Goal: Task Accomplishment & Management: Use online tool/utility

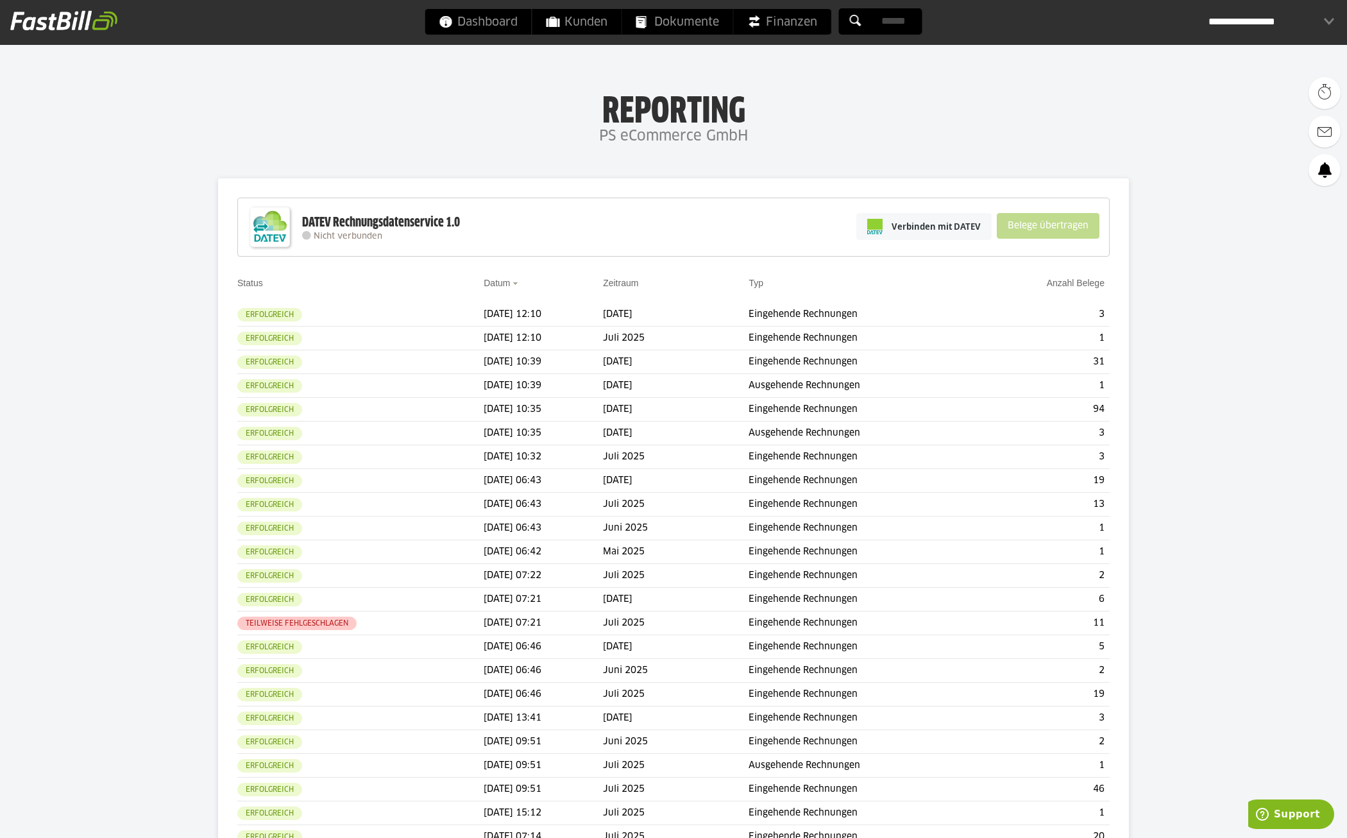
click at [419, 142] on h4 "PS eCommerce GmbH" at bounding box center [673, 137] width 1347 height 26
click at [905, 118] on h1 "Reporting" at bounding box center [673, 106] width 1091 height 33
click at [939, 223] on span "Verbinden mit DATEV" at bounding box center [936, 226] width 89 height 13
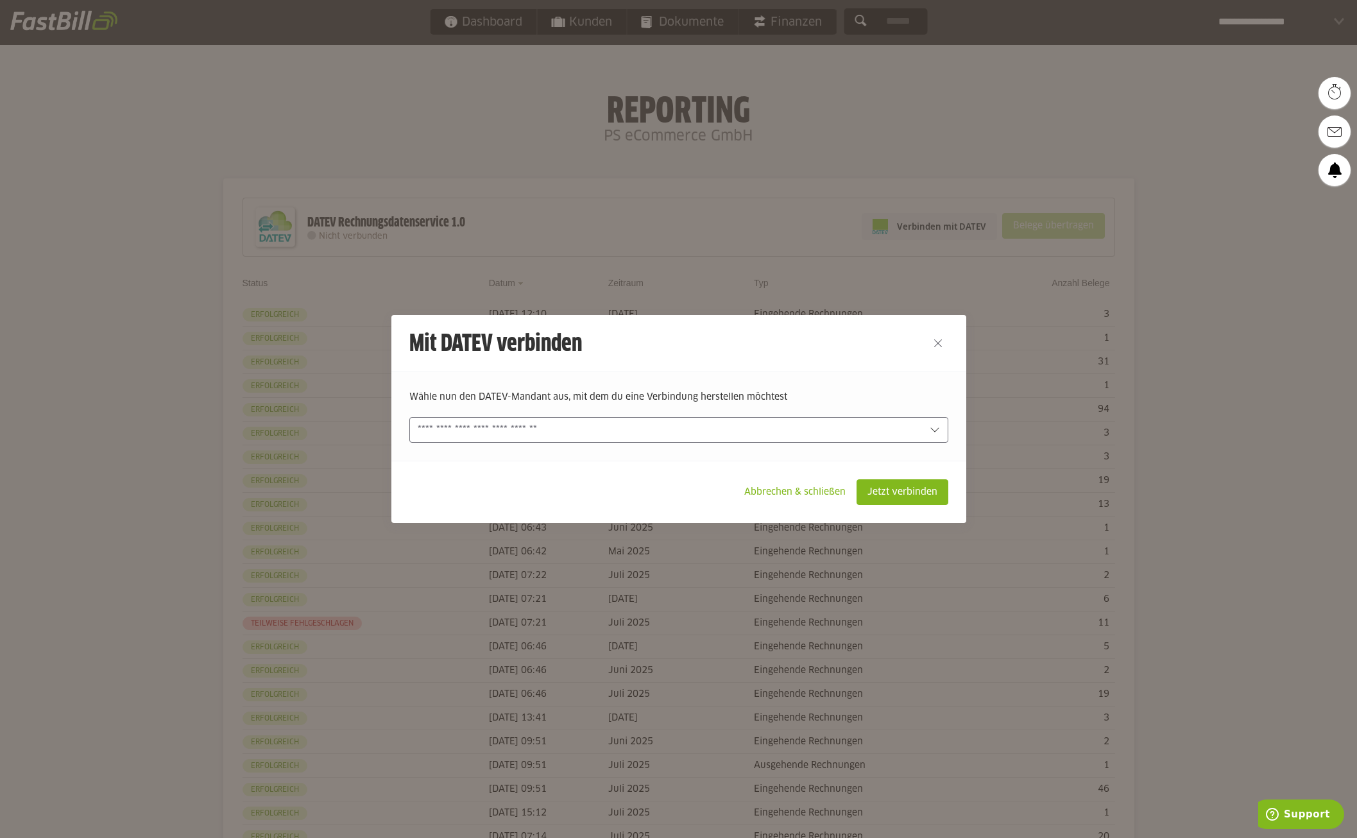
click at [512, 432] on input "text" at bounding box center [670, 430] width 504 height 14
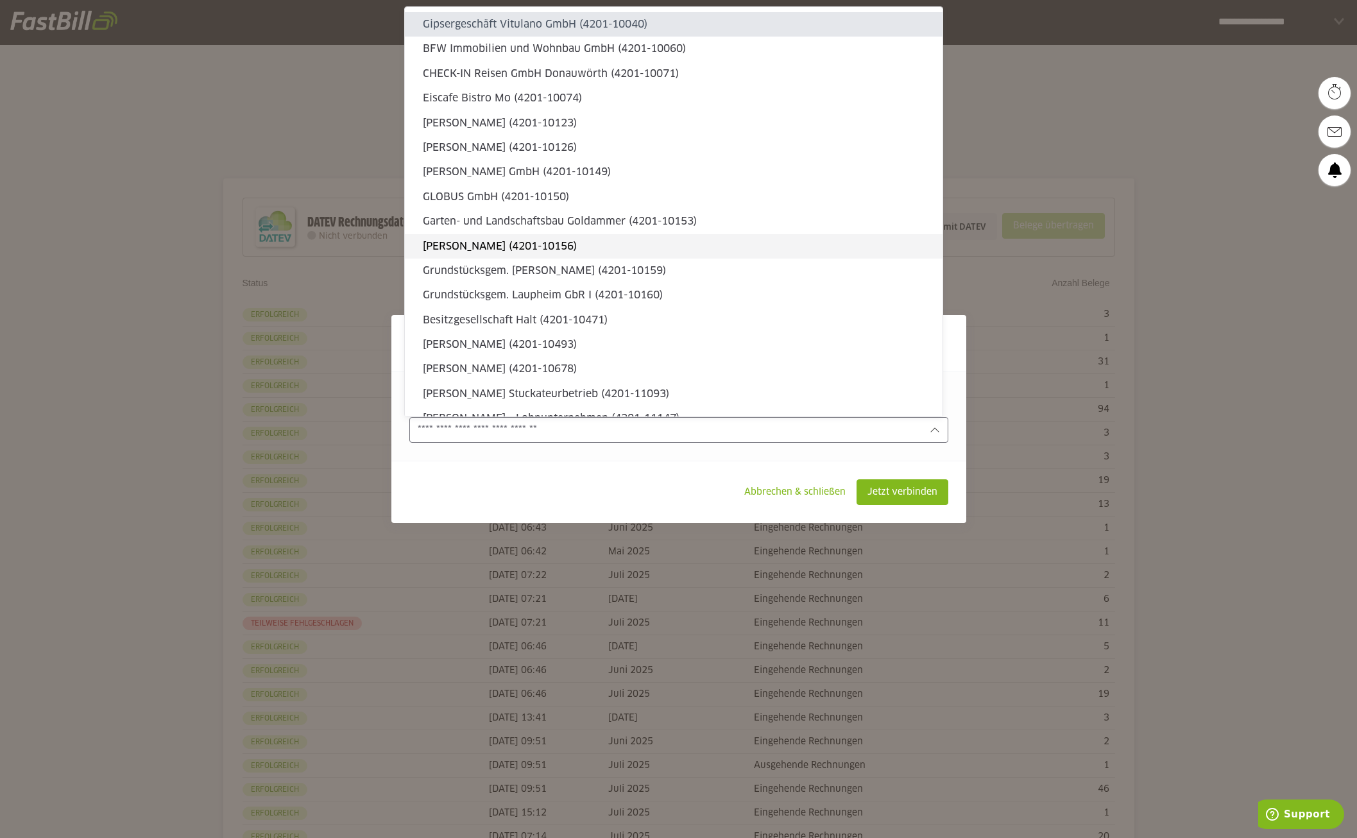
type sl-option "4201-10040"
type sl-option "4201-11147"
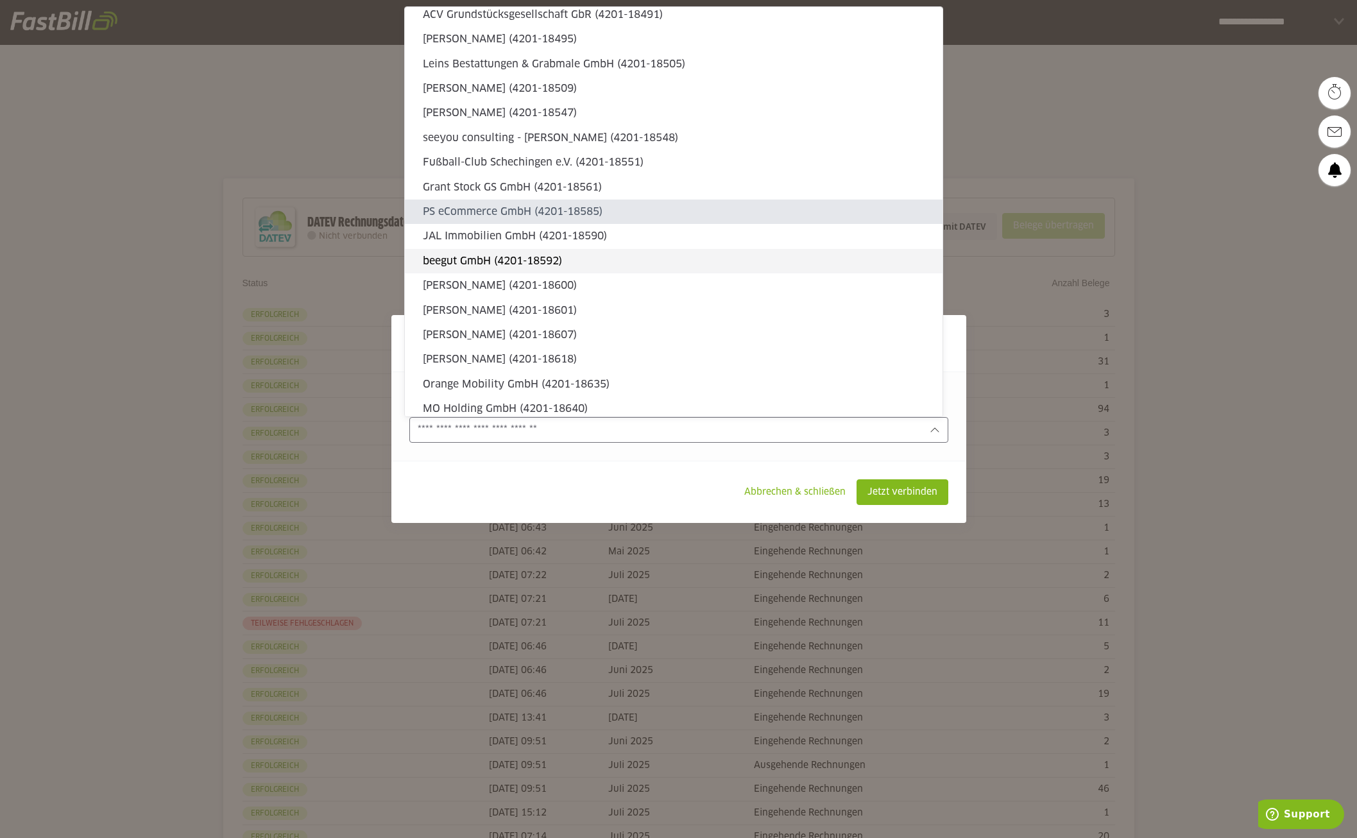
type sl-option "4201-18585"
click at [482, 206] on slot "PS eCommerce GmbH (4201-18585)" at bounding box center [677, 212] width 509 height 14
type input "**********"
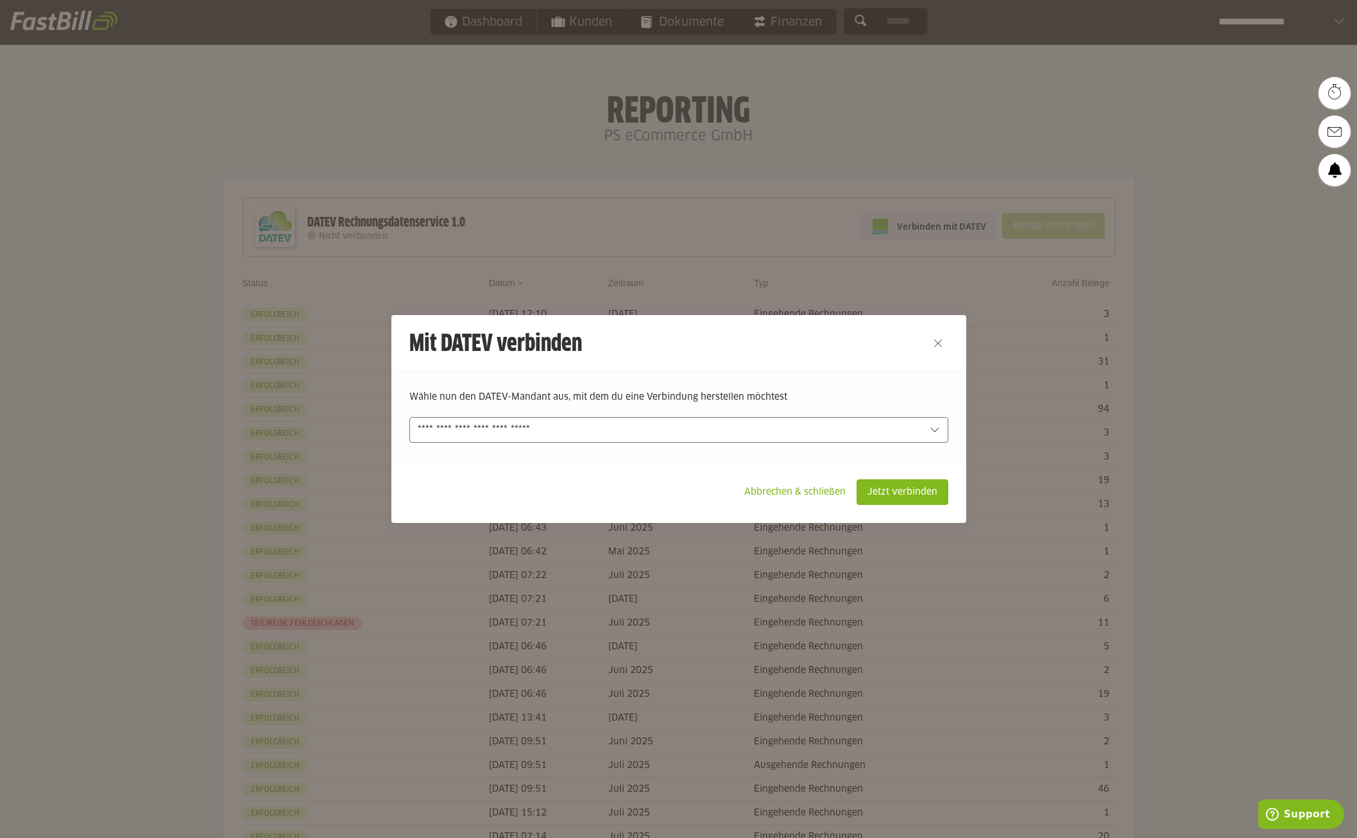
drag, startPoint x: 486, startPoint y: 475, endPoint x: 724, endPoint y: 495, distance: 238.9
click at [486, 475] on footer "Abbrechen & schließen Jetzt verbinden" at bounding box center [678, 492] width 575 height 62
click at [885, 496] on slot "Jetzt verbinden" at bounding box center [902, 492] width 90 height 24
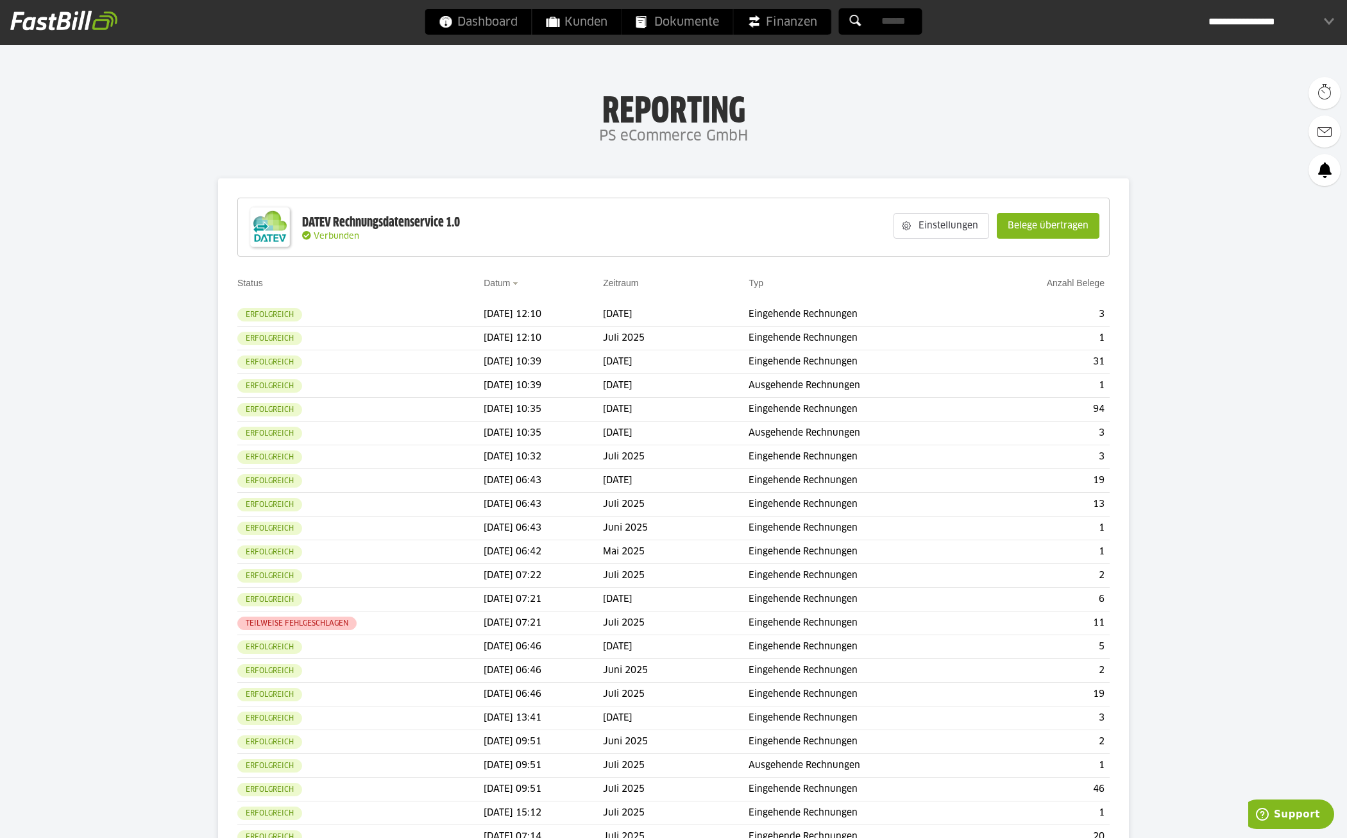
click at [443, 141] on h4 "PS eCommerce GmbH" at bounding box center [673, 137] width 1347 height 26
click at [1029, 225] on slot "Belege übertragen" at bounding box center [1048, 226] width 101 height 24
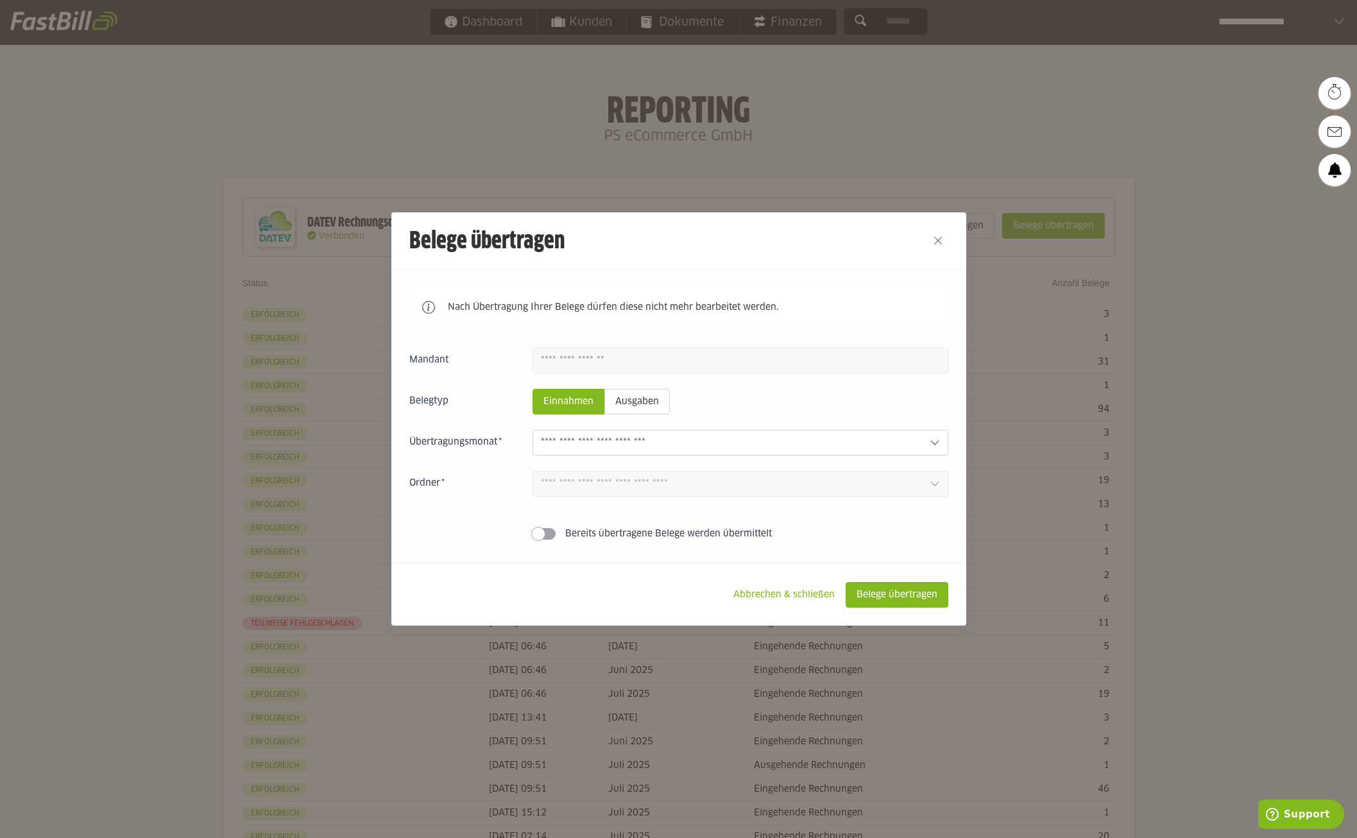
click at [647, 427] on div "Einnahmen Ausgaben Oktober 2025 0 Einnahmen 21 Ausgaben September 2025 11 Einna…" at bounding box center [678, 447] width 539 height 198
click at [633, 441] on input "text" at bounding box center [730, 443] width 379 height 14
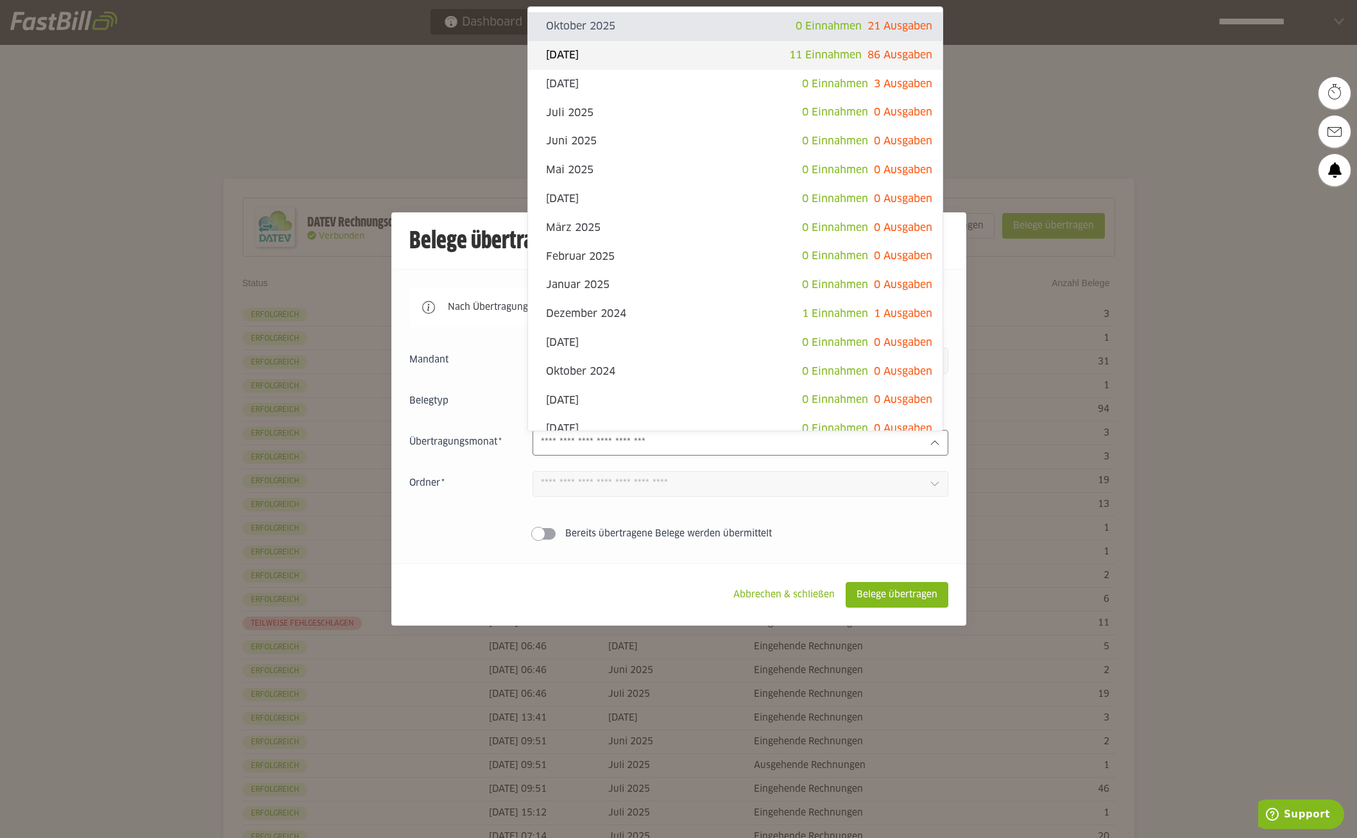
click at [672, 55] on slot "[DATE]" at bounding box center [667, 55] width 243 height 14
type input "**********"
type input "*******"
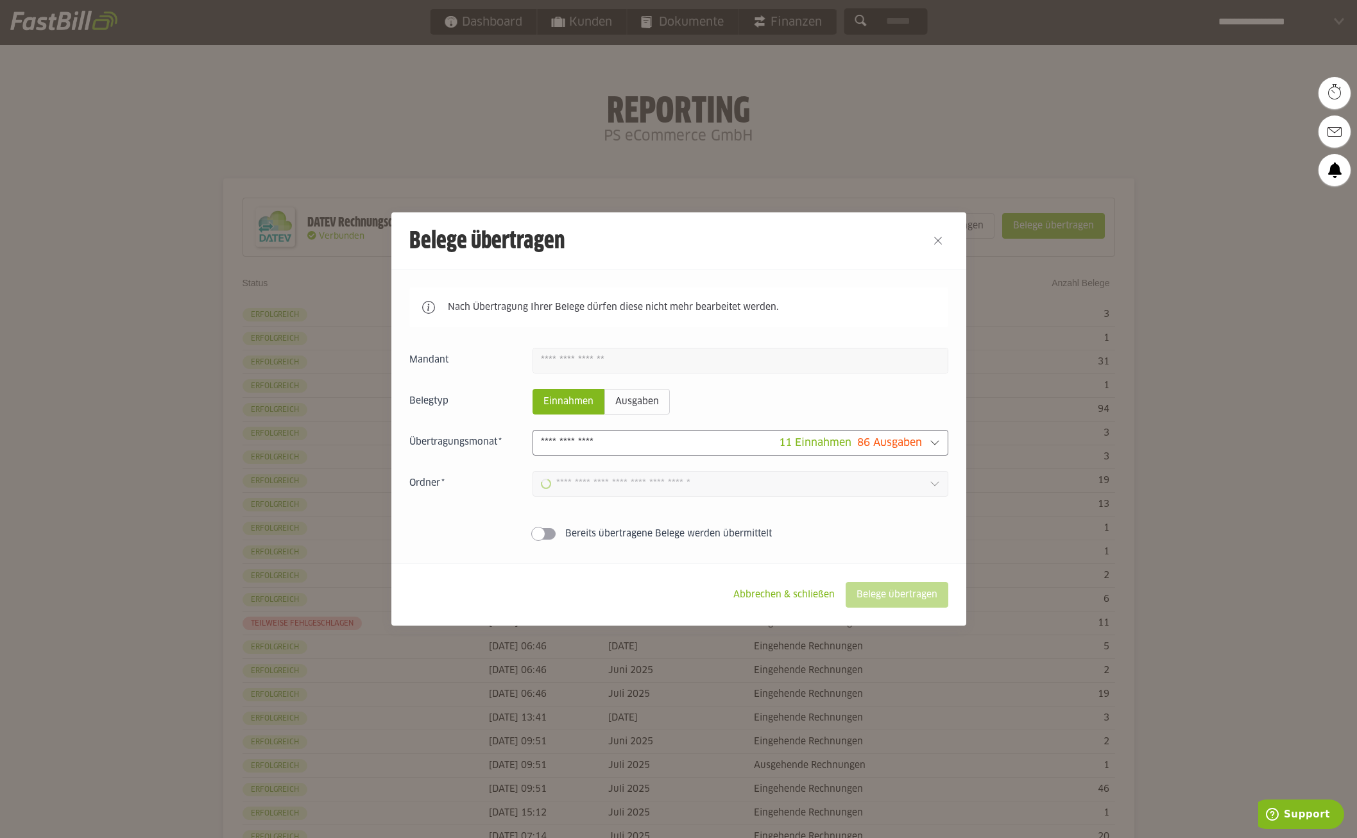
type input "**********"
click at [880, 567] on footer "Abbrechen & schließen Belege übertragen" at bounding box center [678, 594] width 575 height 62
click at [885, 602] on slot "Belege übertragen" at bounding box center [896, 595] width 101 height 24
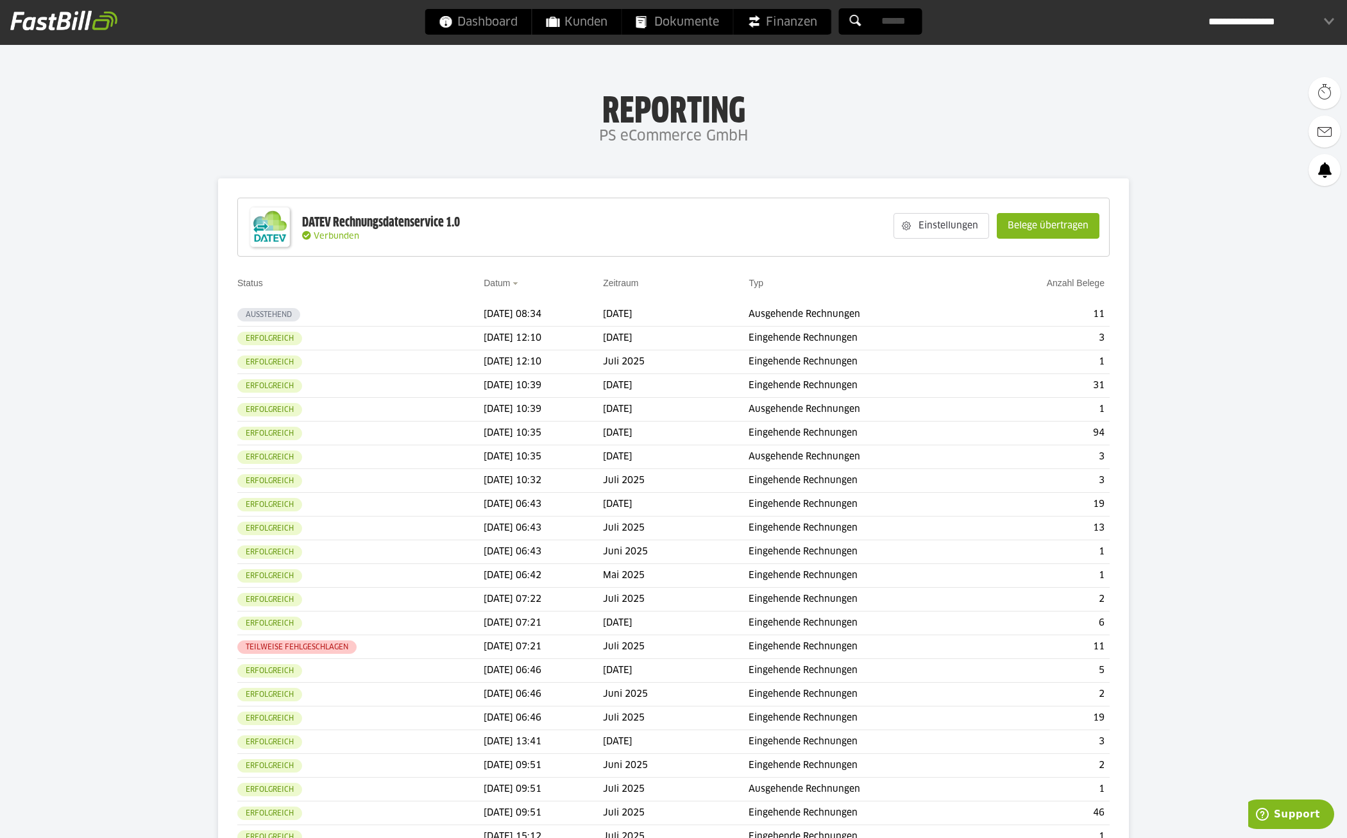
click at [1152, 128] on h4 "PS eCommerce GmbH" at bounding box center [673, 137] width 1347 height 26
click at [580, 133] on h4 "PS eCommerce GmbH" at bounding box center [673, 137] width 1347 height 26
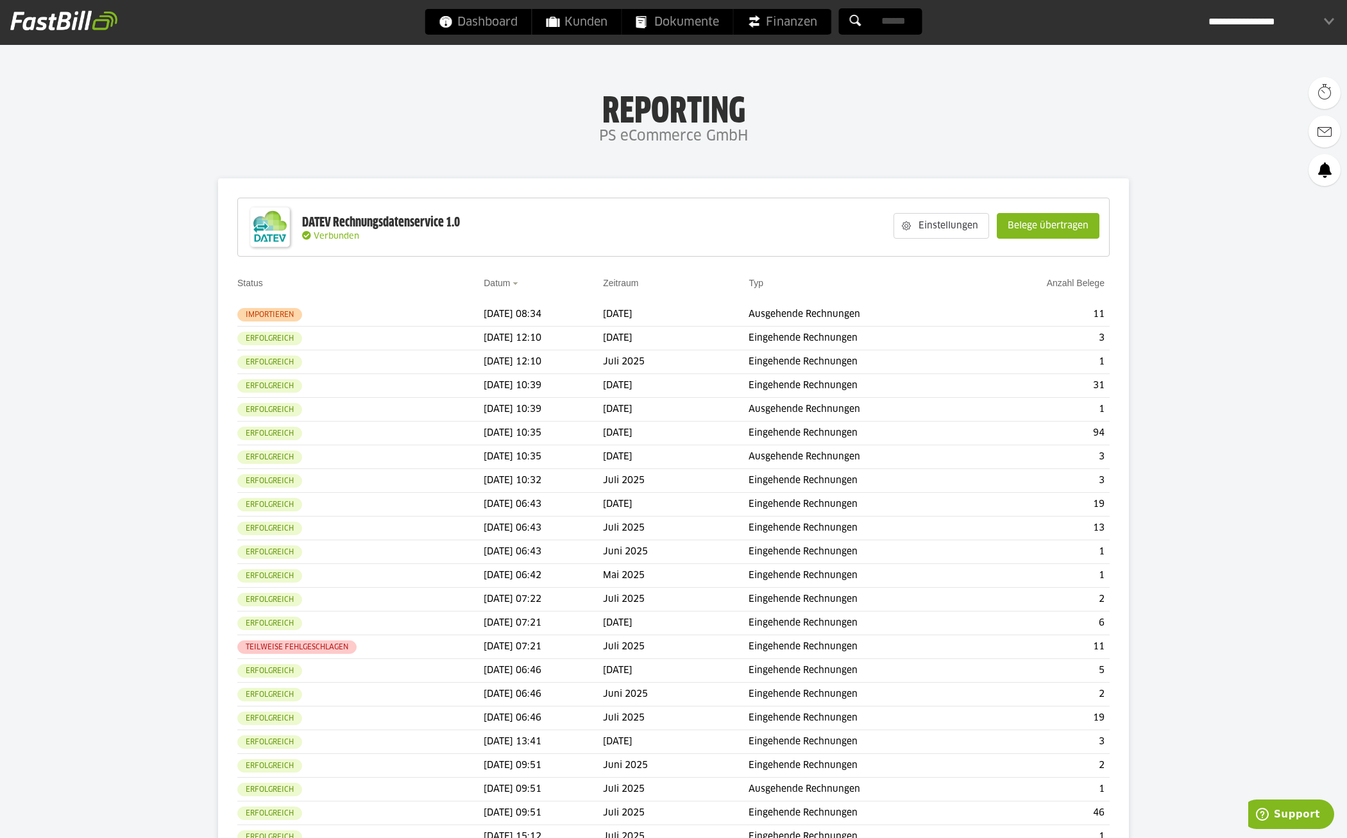
click at [194, 94] on h1 "Reporting" at bounding box center [673, 106] width 1091 height 33
click at [869, 121] on h1 "Reporting" at bounding box center [673, 106] width 1091 height 33
click at [1025, 214] on slot "Belege übertragen" at bounding box center [1048, 226] width 101 height 24
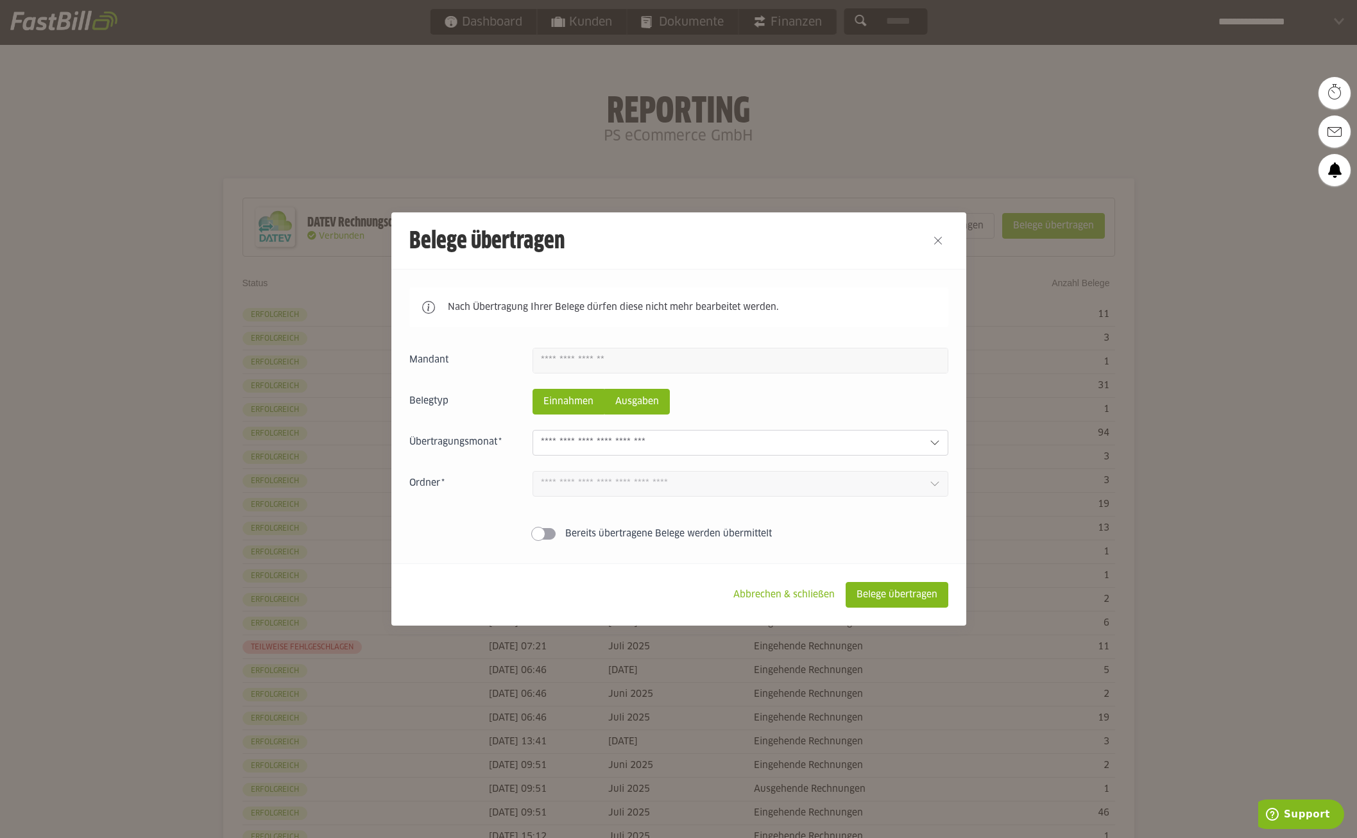
click at [618, 409] on slot "Ausgaben" at bounding box center [637, 401] width 64 height 24
click at [618, 447] on input "text" at bounding box center [730, 443] width 379 height 14
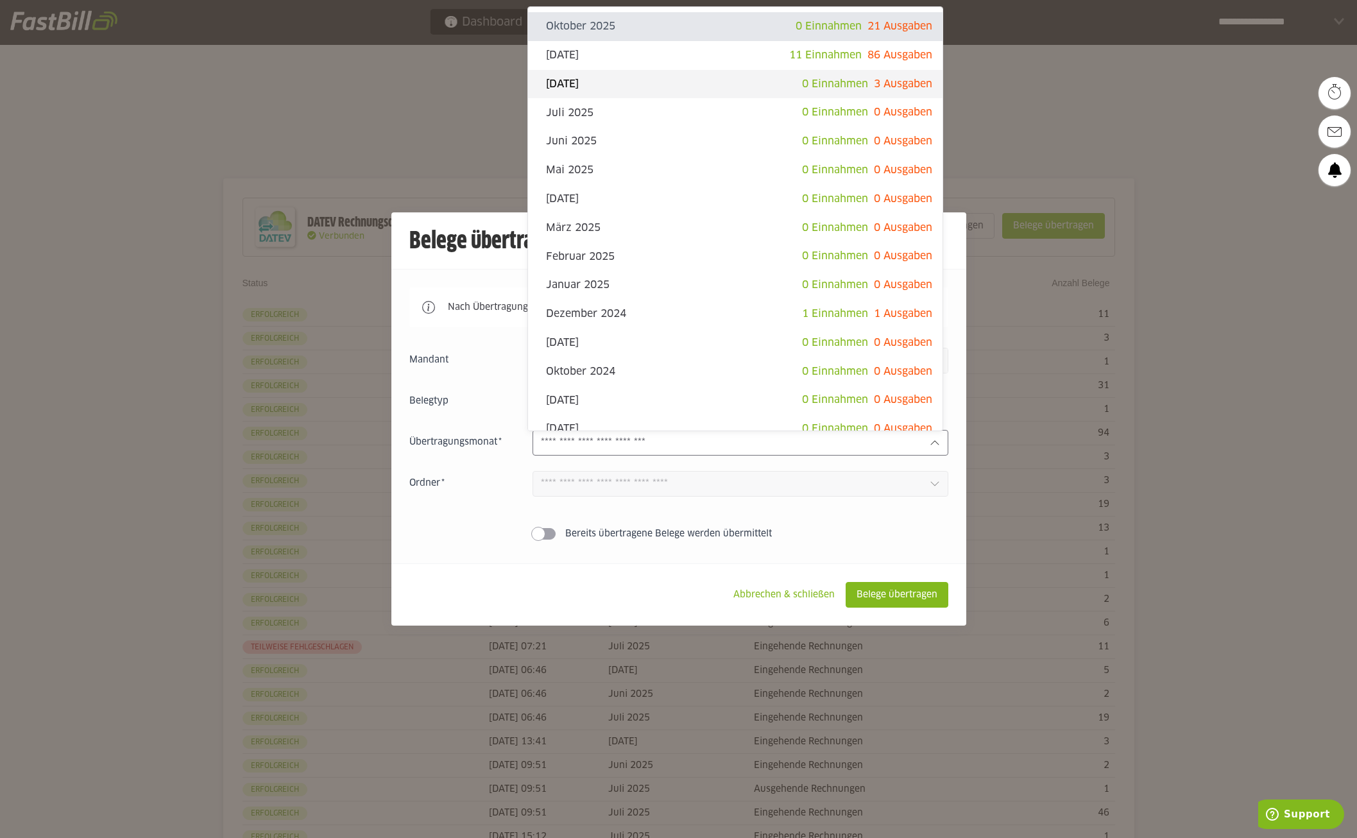
click at [895, 85] on span "3 Ausgaben" at bounding box center [903, 84] width 58 height 10
type input "**********"
type input "*******"
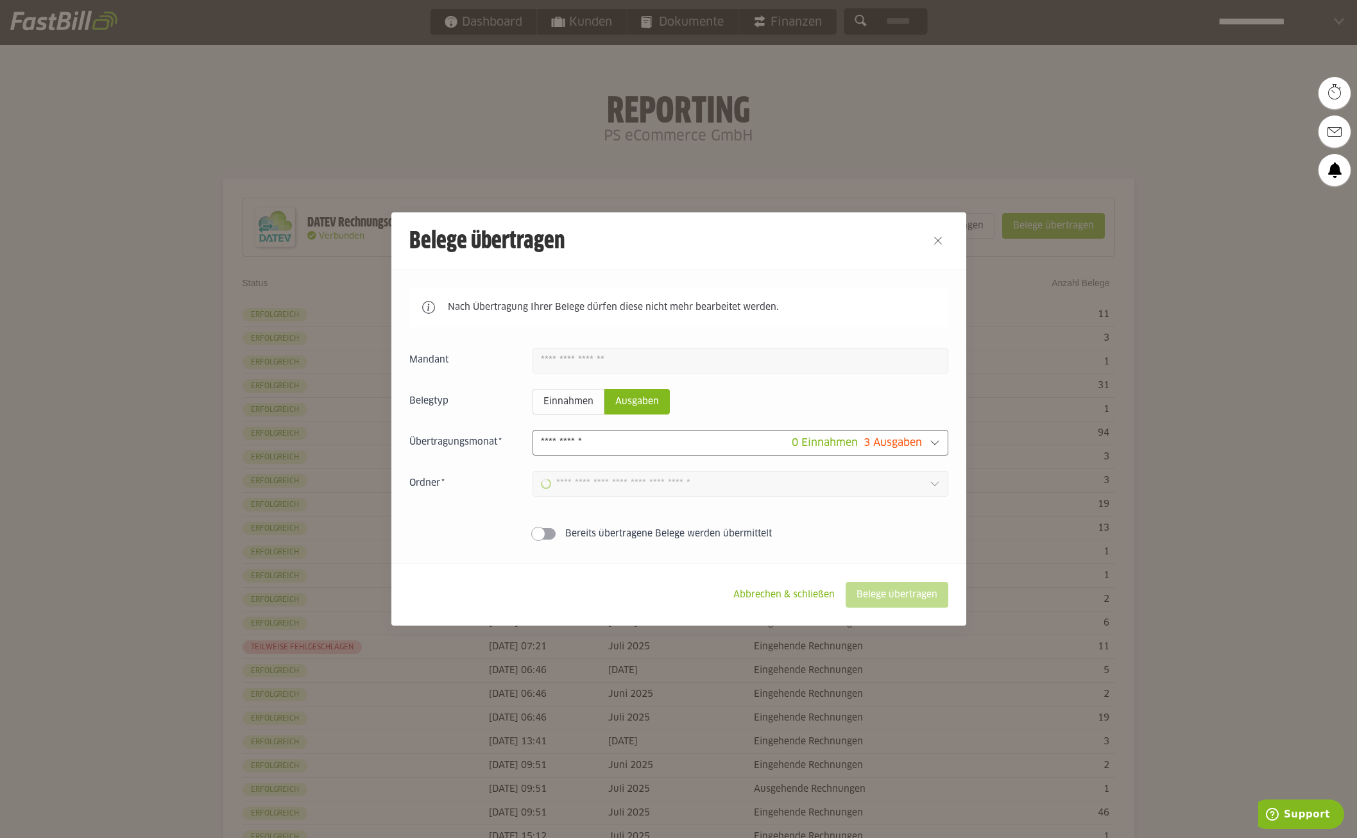
type input "**********"
click at [873, 599] on slot "Belege übertragen" at bounding box center [896, 595] width 101 height 24
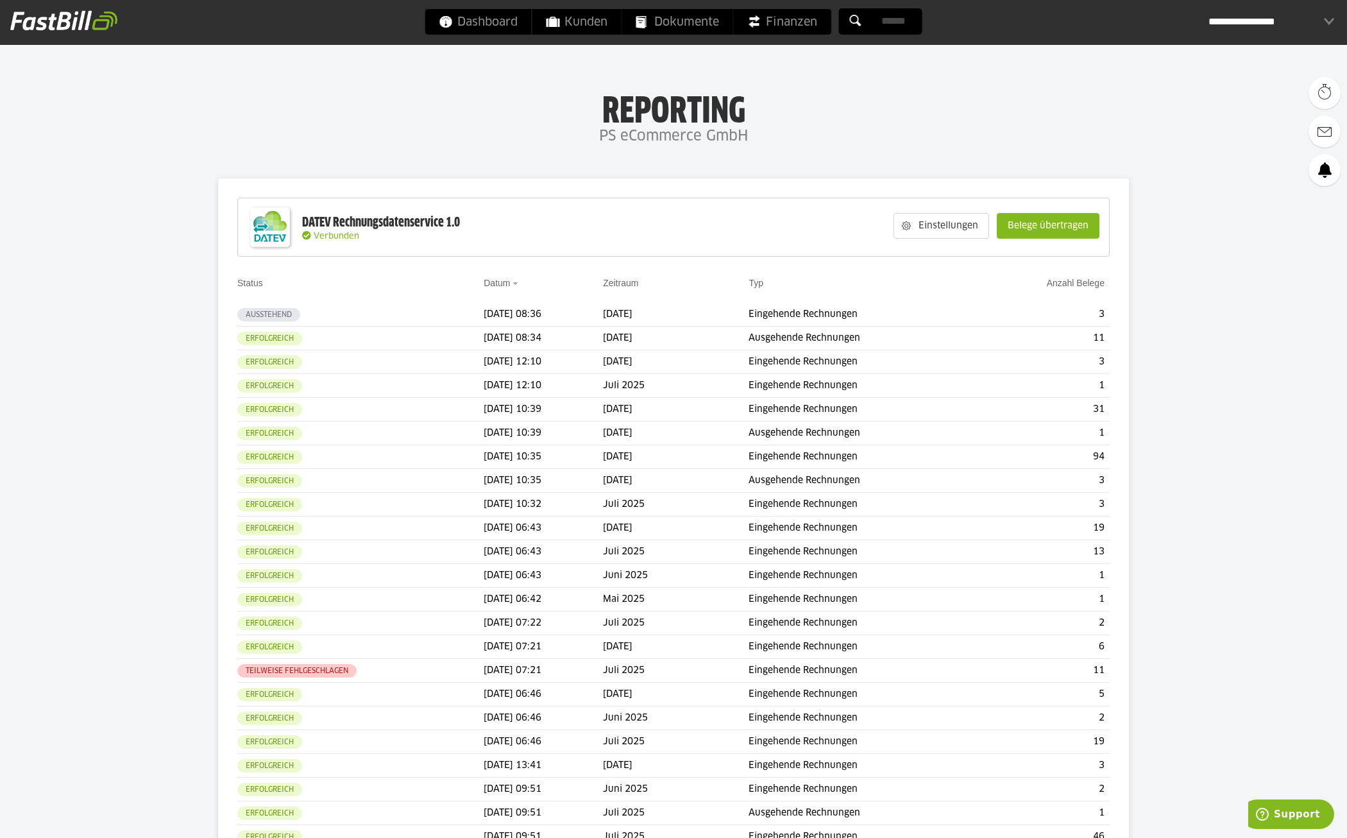
click at [882, 111] on h1 "Reporting" at bounding box center [673, 106] width 1091 height 33
click at [663, 132] on h4 "PS eCommerce GmbH" at bounding box center [673, 137] width 1347 height 26
click at [1010, 94] on h1 "Reporting" at bounding box center [673, 106] width 1091 height 33
click at [894, 128] on h4 "PS eCommerce GmbH" at bounding box center [673, 137] width 1347 height 26
drag, startPoint x: 604, startPoint y: 113, endPoint x: 750, endPoint y: 135, distance: 147.3
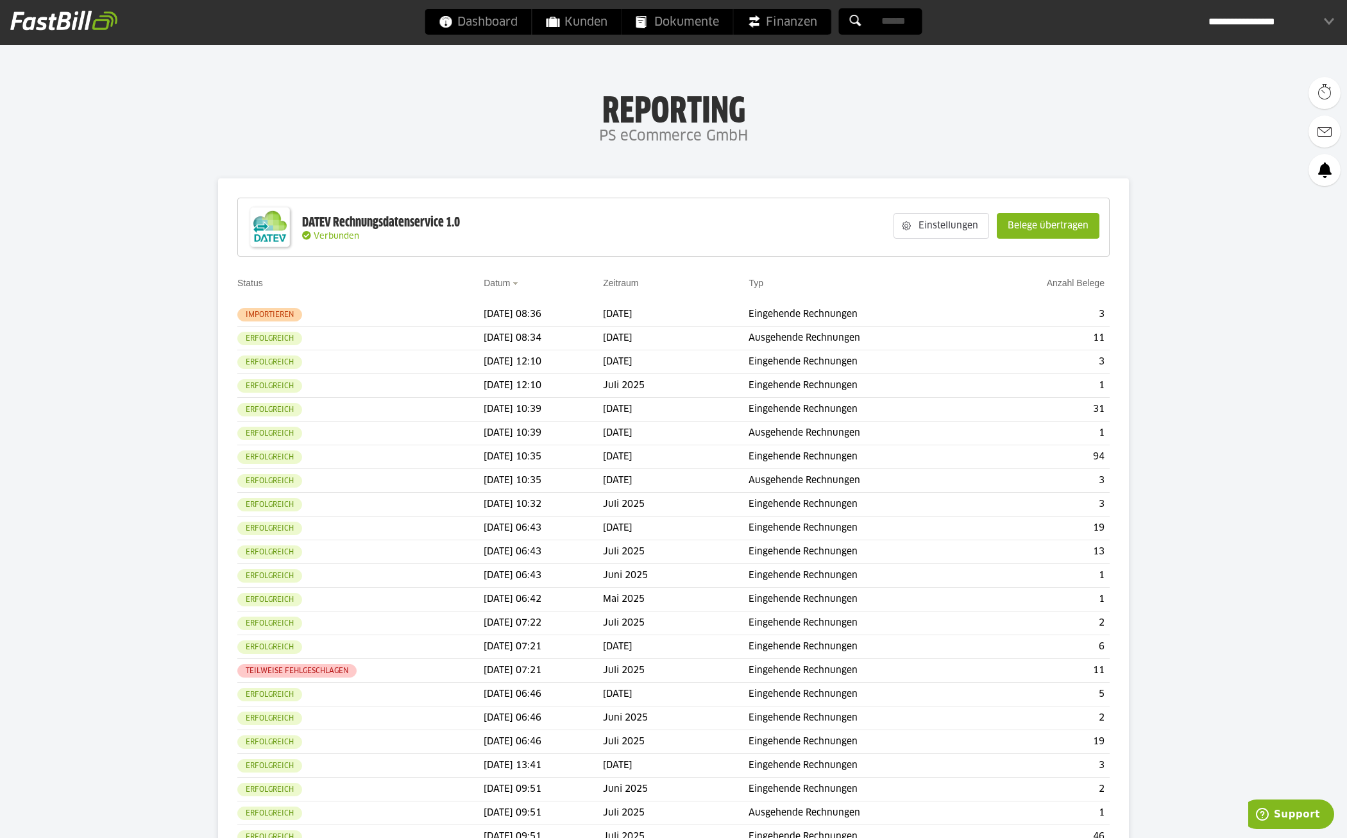
click at [750, 135] on div "Reporting PS eCommerce GmbH" at bounding box center [673, 119] width 1347 height 59
drag, startPoint x: 750, startPoint y: 135, endPoint x: 616, endPoint y: 117, distance: 135.3
click at [641, 127] on h4 "PS eCommerce GmbH" at bounding box center [673, 137] width 1347 height 26
click at [607, 105] on h1 "Reporting" at bounding box center [673, 106] width 1091 height 33
drag, startPoint x: 606, startPoint y: 105, endPoint x: 761, endPoint y: 141, distance: 158.7
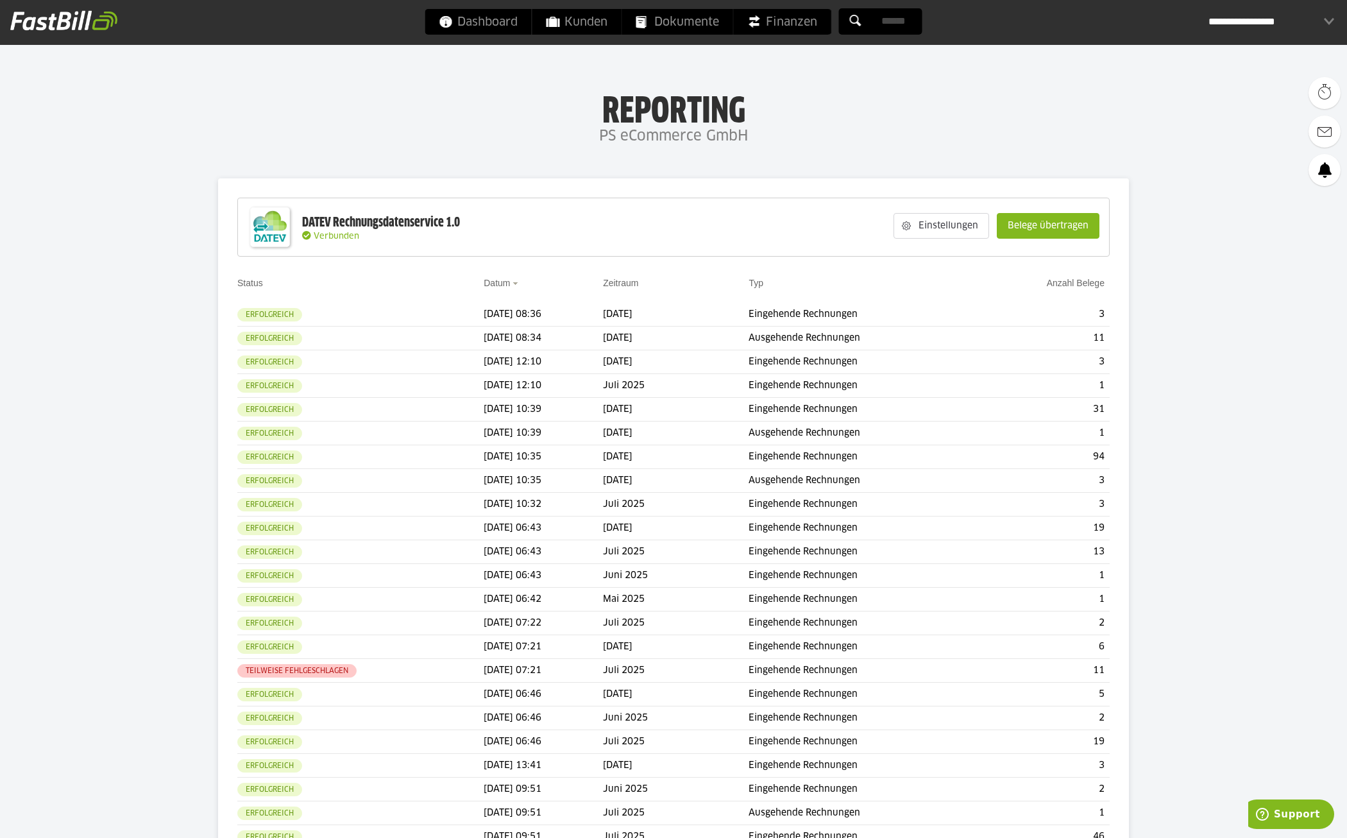
click at [761, 141] on div "Reporting PS eCommerce GmbH" at bounding box center [673, 119] width 1347 height 59
click at [574, 138] on h4 "PS eCommerce GmbH" at bounding box center [673, 137] width 1347 height 26
click at [1021, 217] on slot "Belege übertragen" at bounding box center [1048, 226] width 101 height 24
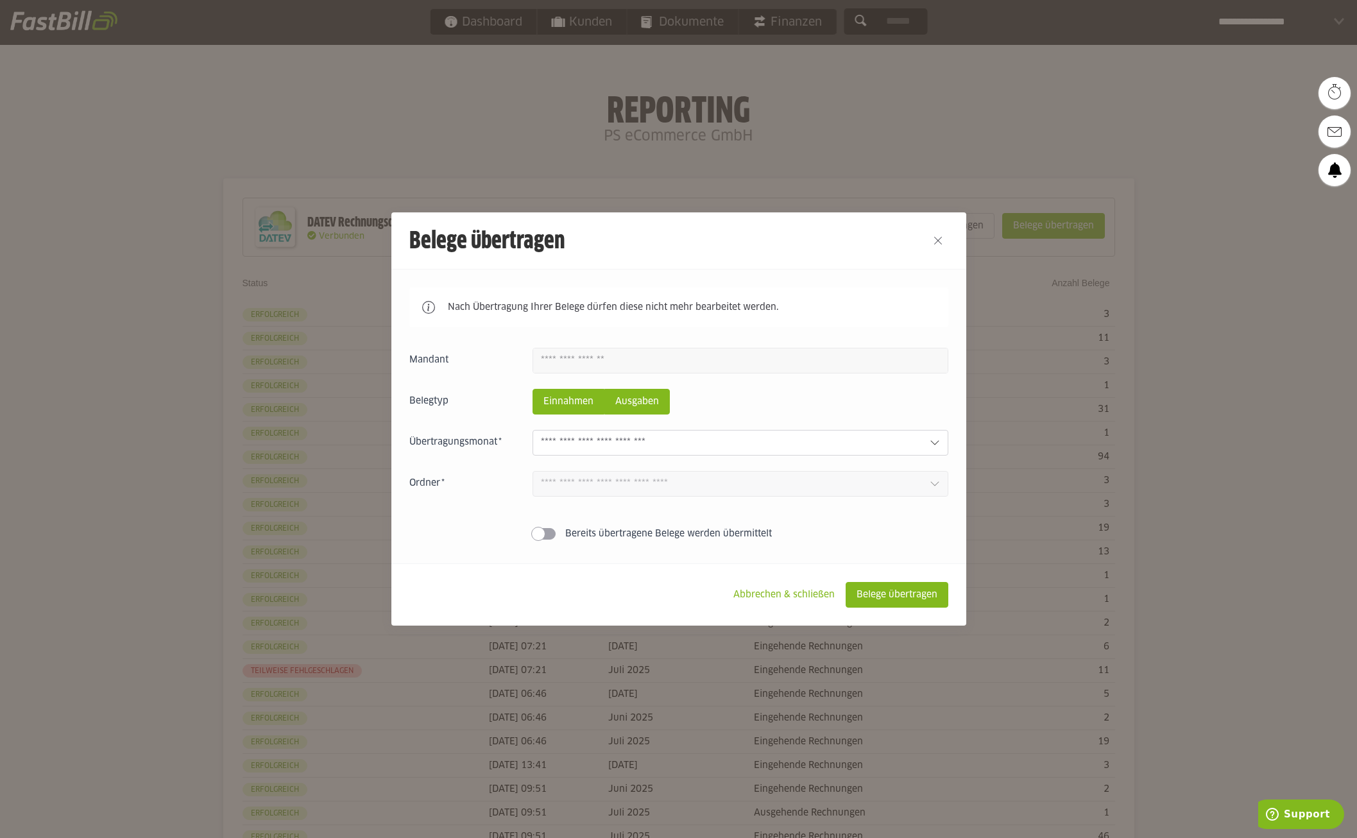
click at [638, 410] on slot "Ausgaben" at bounding box center [637, 401] width 64 height 24
click at [641, 438] on input "text" at bounding box center [730, 443] width 379 height 14
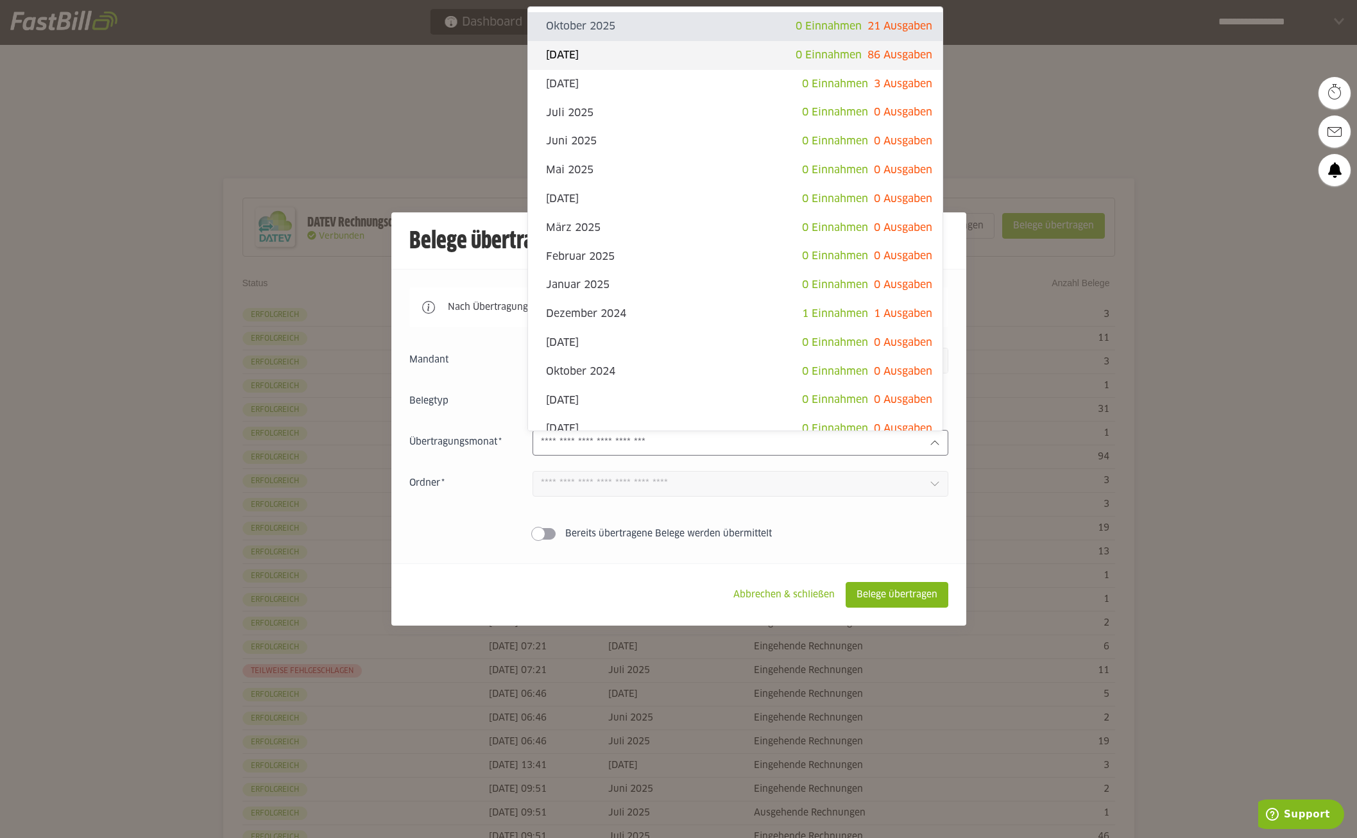
click at [882, 60] on span "86 Ausgaben" at bounding box center [899, 55] width 65 height 10
type input "**********"
type input "*******"
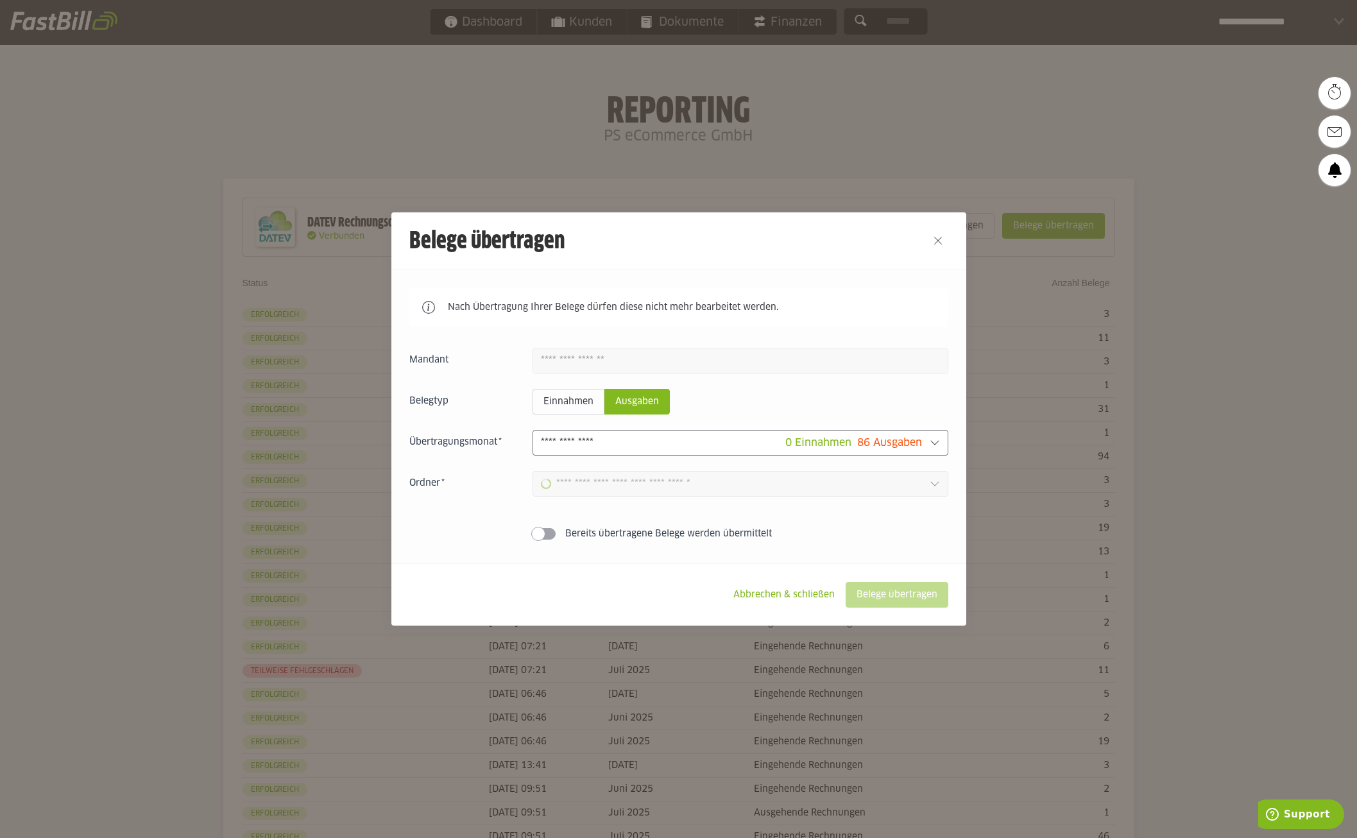
type input "**********"
click at [892, 591] on slot "Belege übertragen" at bounding box center [896, 595] width 101 height 24
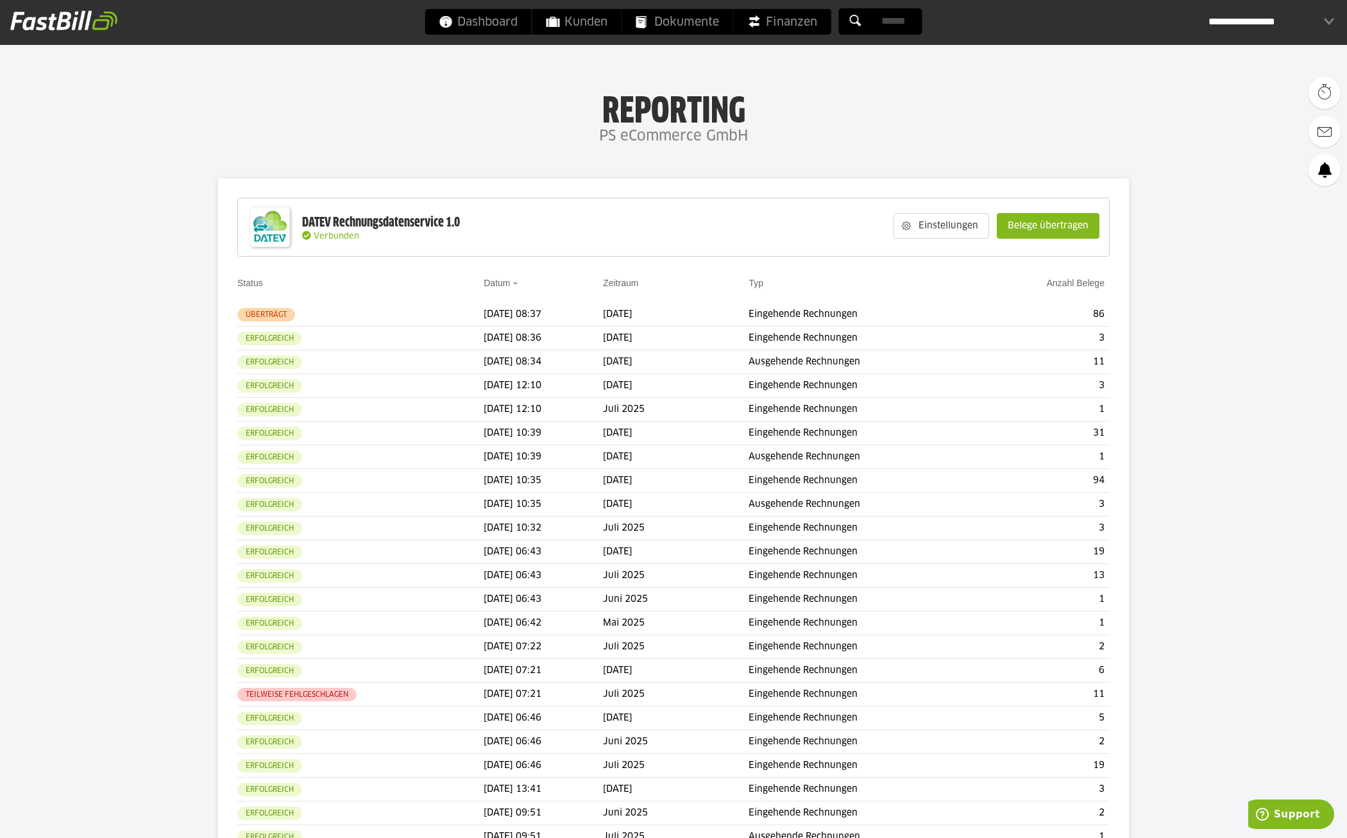
click at [819, 110] on h1 "Reporting" at bounding box center [673, 106] width 1091 height 33
click at [470, 136] on h4 "PS eCommerce GmbH" at bounding box center [673, 137] width 1347 height 26
drag, startPoint x: 461, startPoint y: 126, endPoint x: 379, endPoint y: 72, distance: 99.1
click at [461, 126] on h4 "PS eCommerce GmbH" at bounding box center [673, 137] width 1347 height 26
click at [160, 142] on h4 "PS eCommerce GmbH" at bounding box center [673, 137] width 1347 height 26
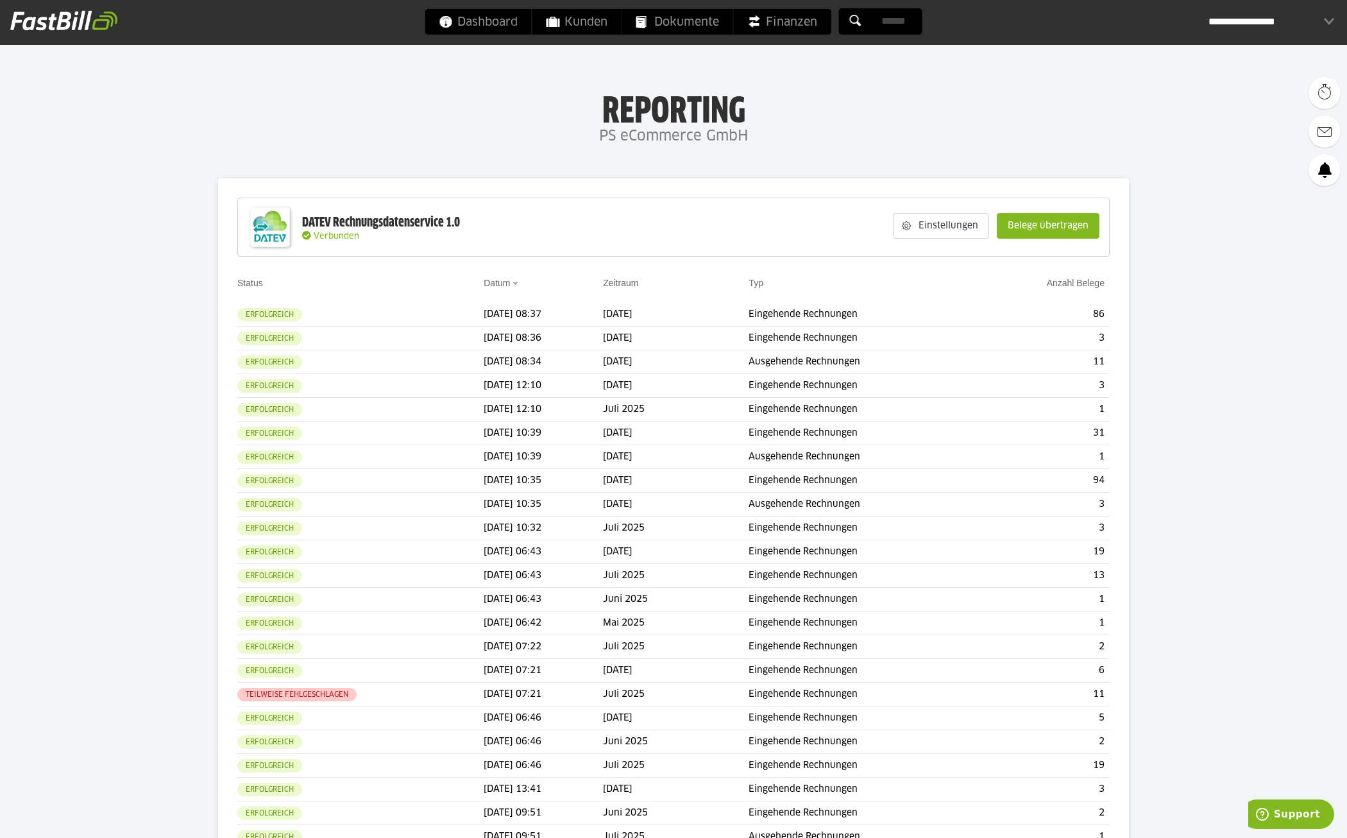
click at [442, 141] on h4 "PS eCommerce GmbH" at bounding box center [673, 137] width 1347 height 26
drag, startPoint x: 620, startPoint y: 114, endPoint x: 758, endPoint y: 144, distance: 141.7
click at [758, 144] on div "Reporting PS eCommerce GmbH" at bounding box center [673, 119] width 1347 height 59
drag, startPoint x: 758, startPoint y: 144, endPoint x: 391, endPoint y: 97, distance: 370.0
click at [403, 132] on h4 "PS eCommerce GmbH" at bounding box center [673, 137] width 1347 height 26
